Goal: Check status: Check status

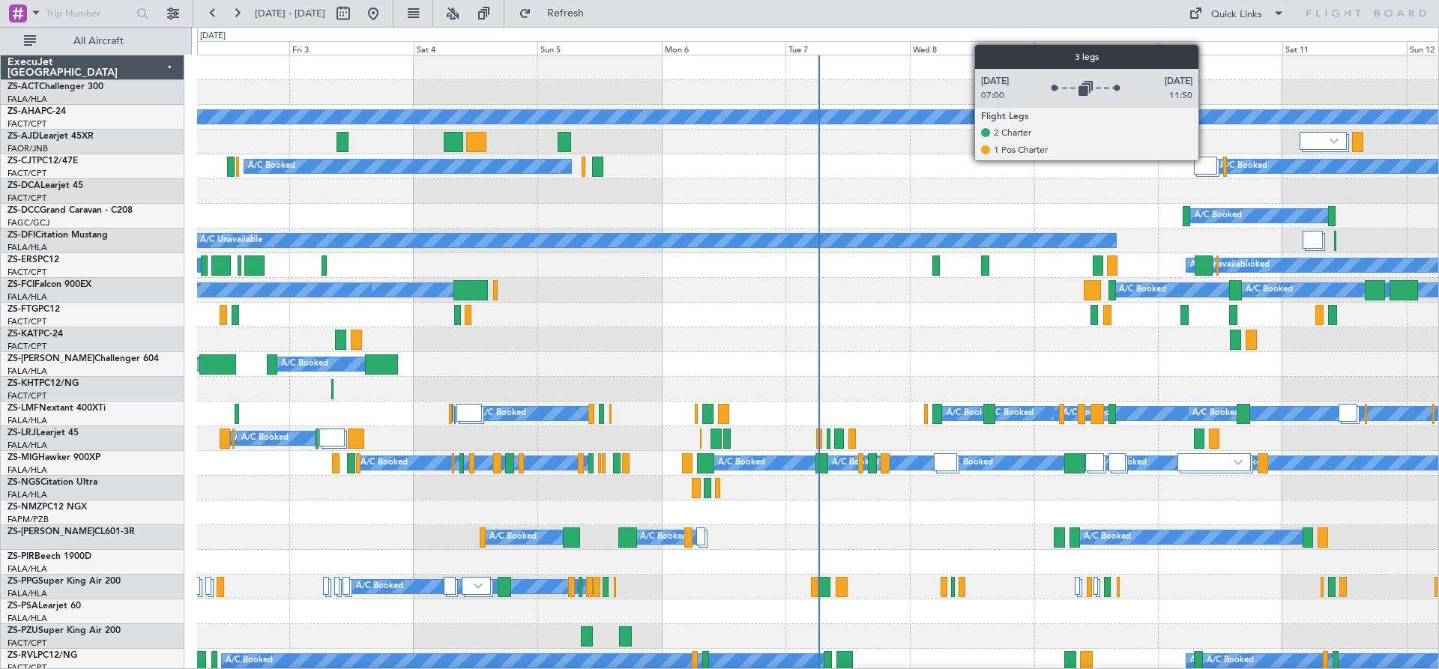
click at [1205, 160] on div at bounding box center [1205, 166] width 23 height 18
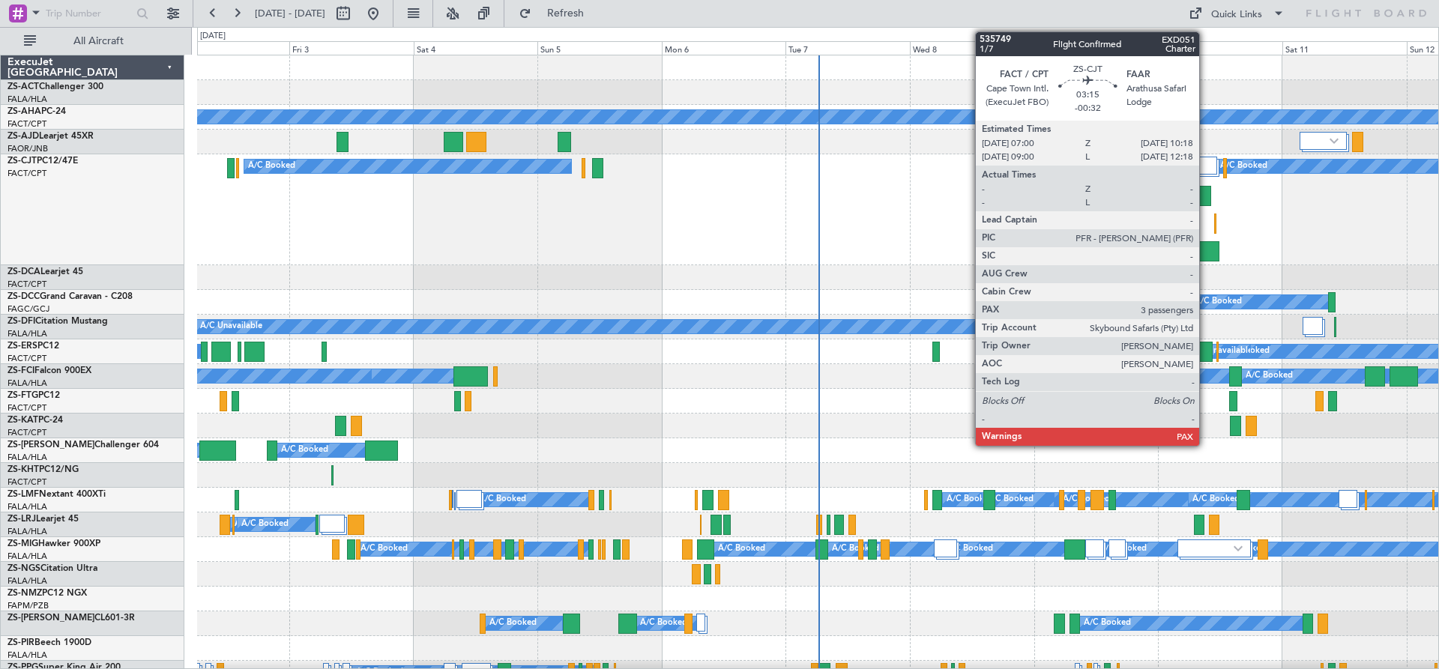
click at [1206, 196] on div at bounding box center [1202, 196] width 17 height 20
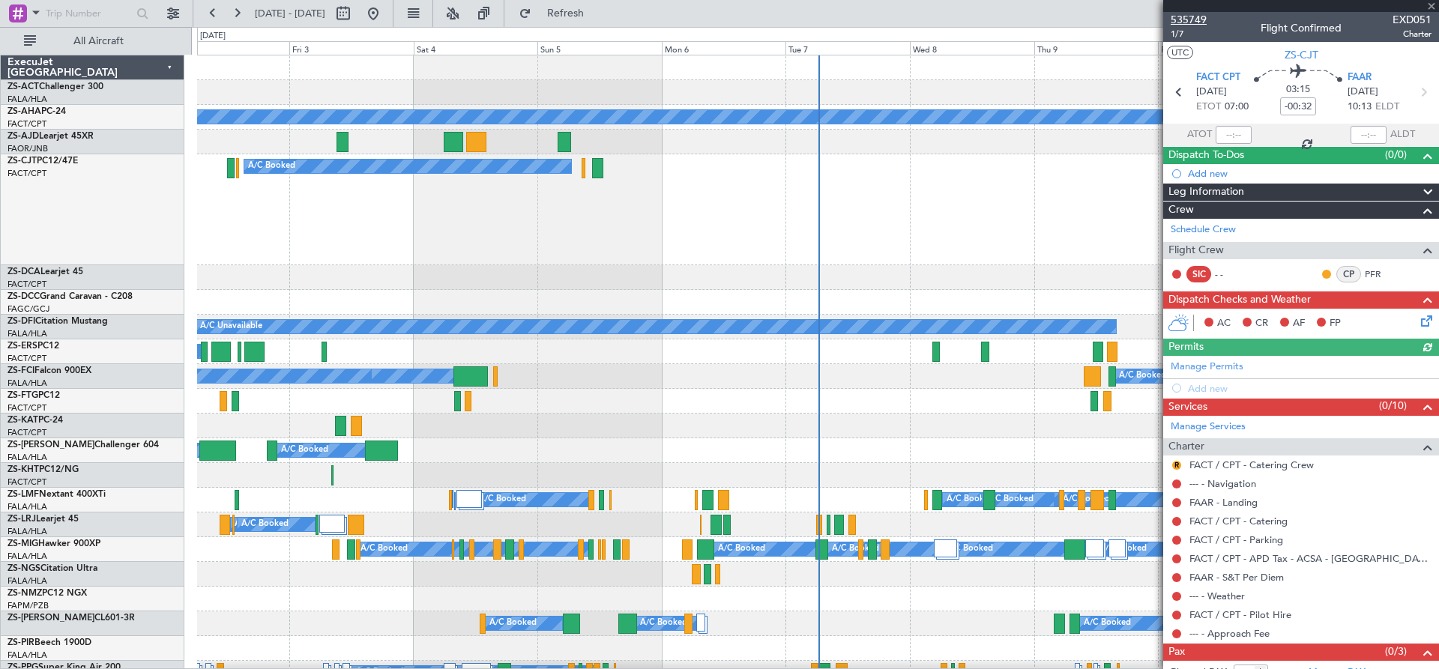
click at [1182, 21] on span "535749" at bounding box center [1188, 20] width 36 height 16
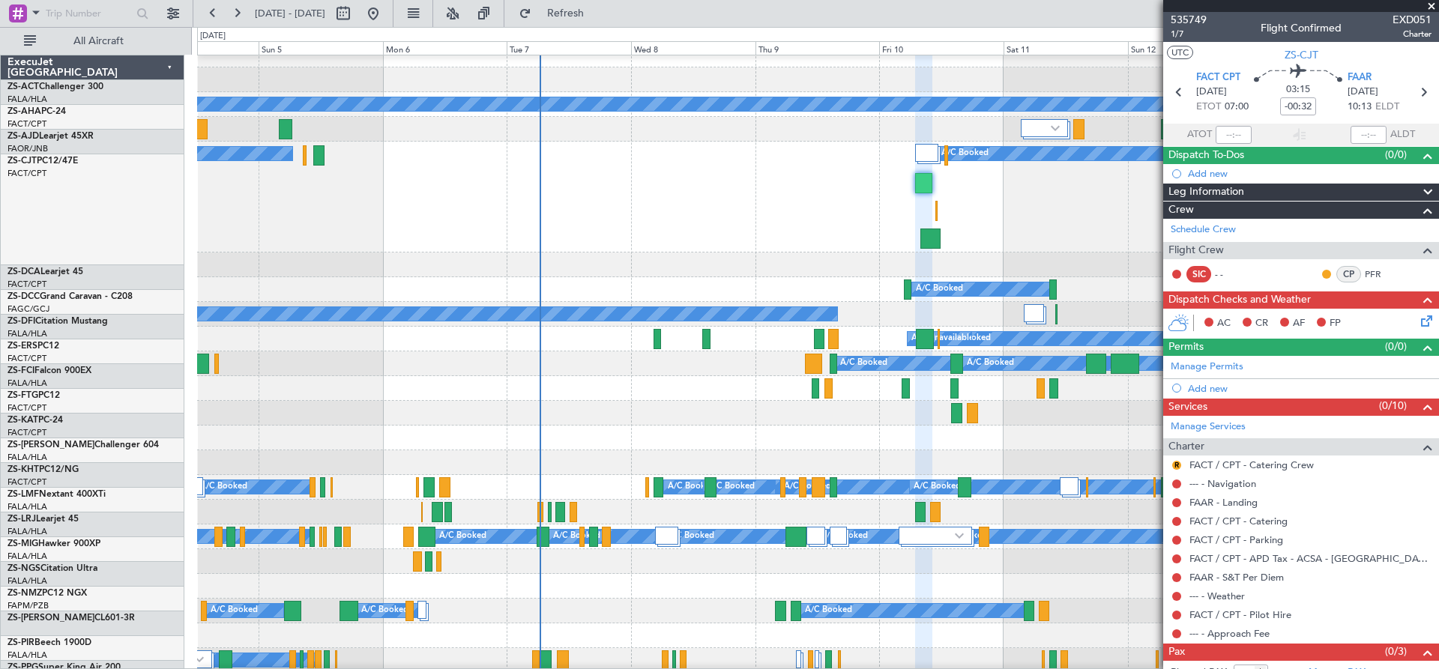
scroll to position [16, 0]
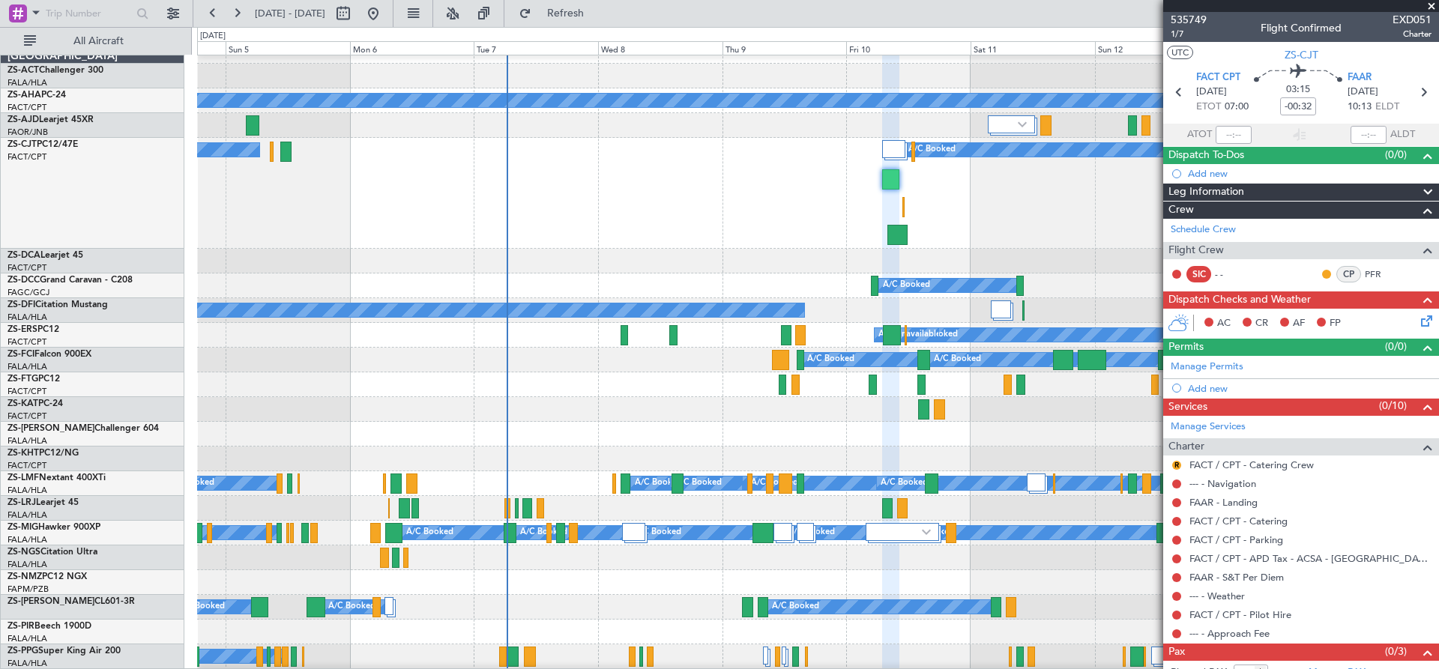
click at [736, 414] on div at bounding box center [817, 409] width 1241 height 25
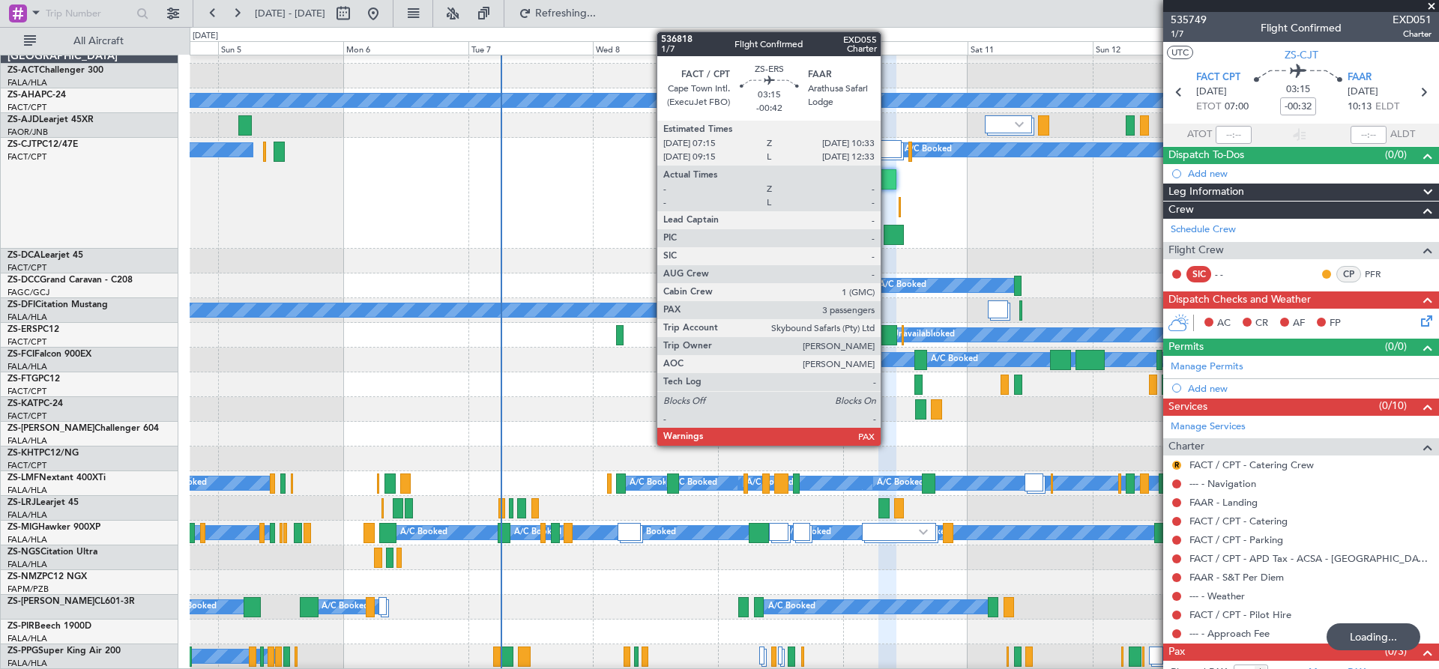
click at [887, 329] on div at bounding box center [888, 335] width 17 height 20
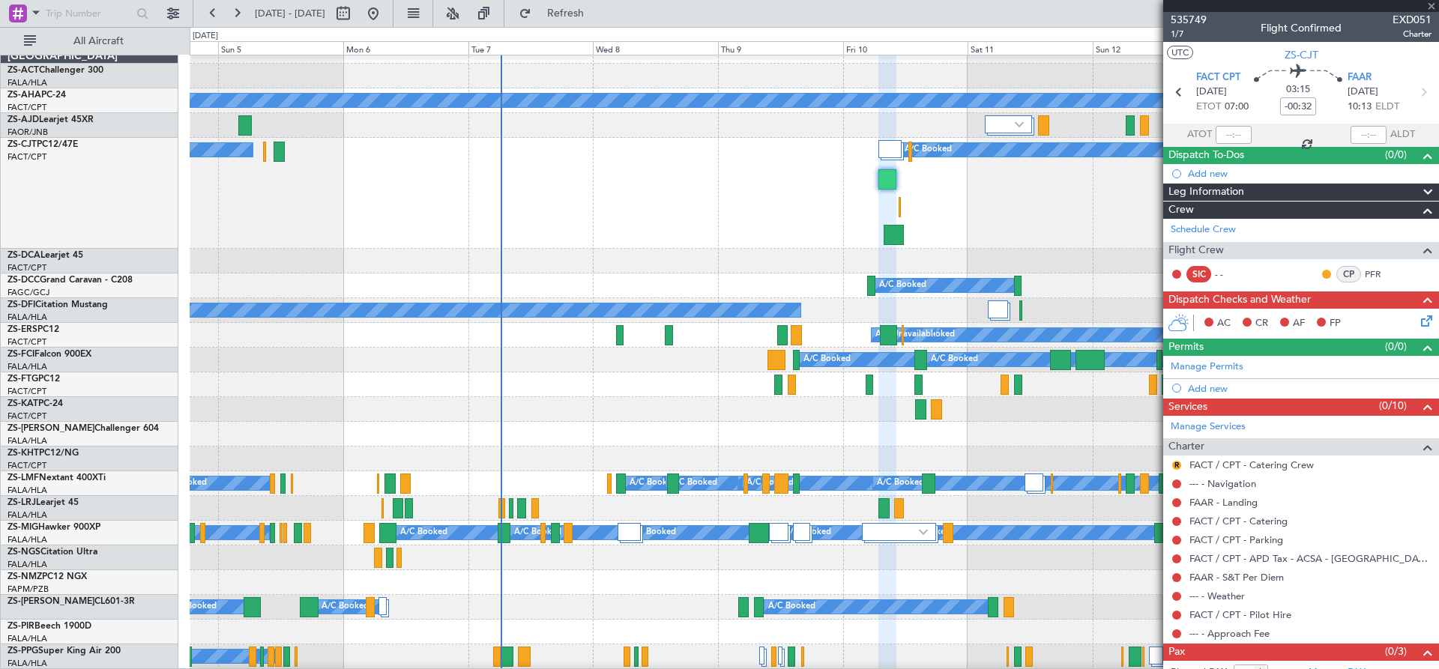
type input "-00:42"
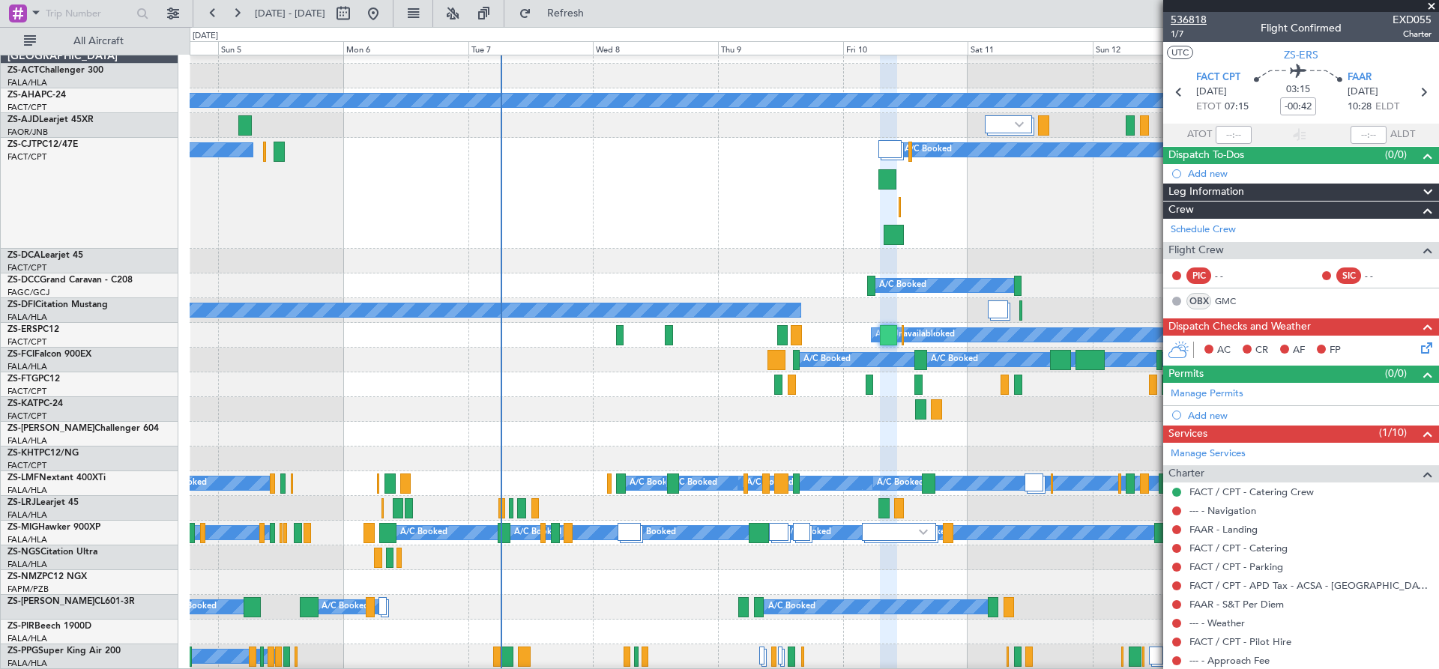
click at [1193, 21] on span "536818" at bounding box center [1188, 20] width 36 height 16
